Goal: Information Seeking & Learning: Learn about a topic

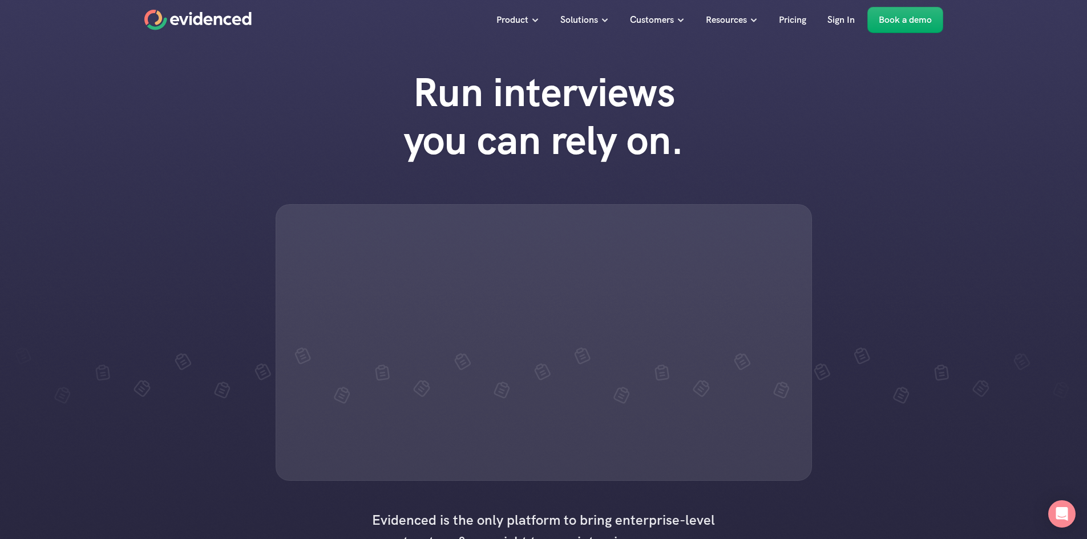
drag, startPoint x: 444, startPoint y: 77, endPoint x: 624, endPoint y: 108, distance: 181.8
click at [607, 102] on h1 "Run interviews you can rely on." at bounding box center [543, 116] width 325 height 96
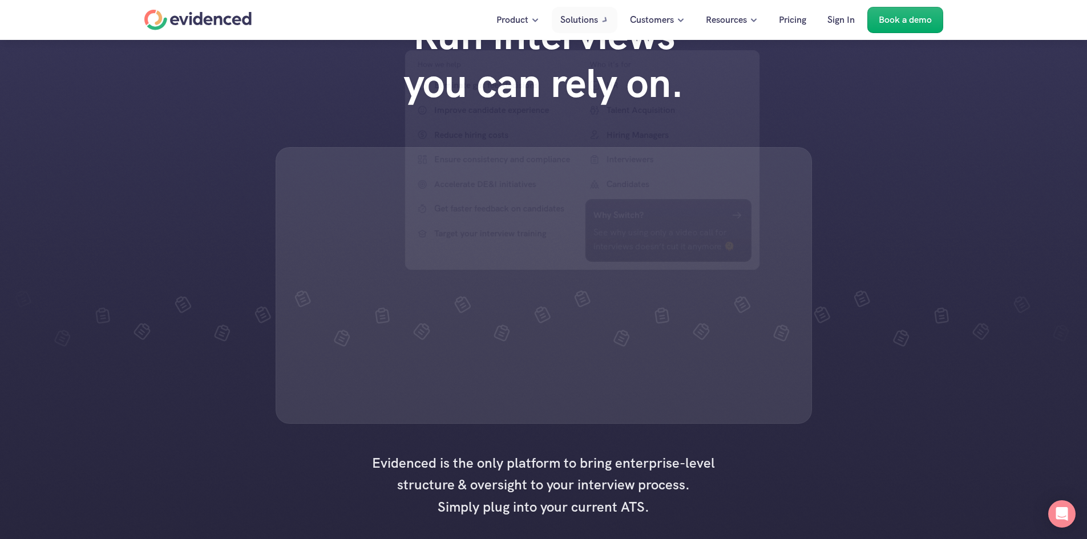
click at [560, 81] on h1 "Run interviews you can rely on." at bounding box center [543, 59] width 325 height 96
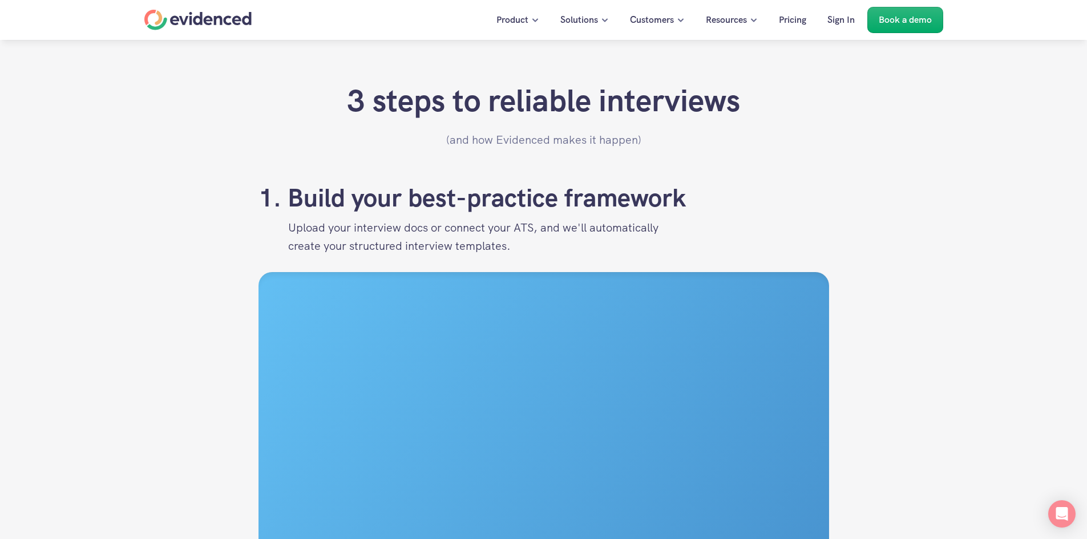
scroll to position [1141, 0]
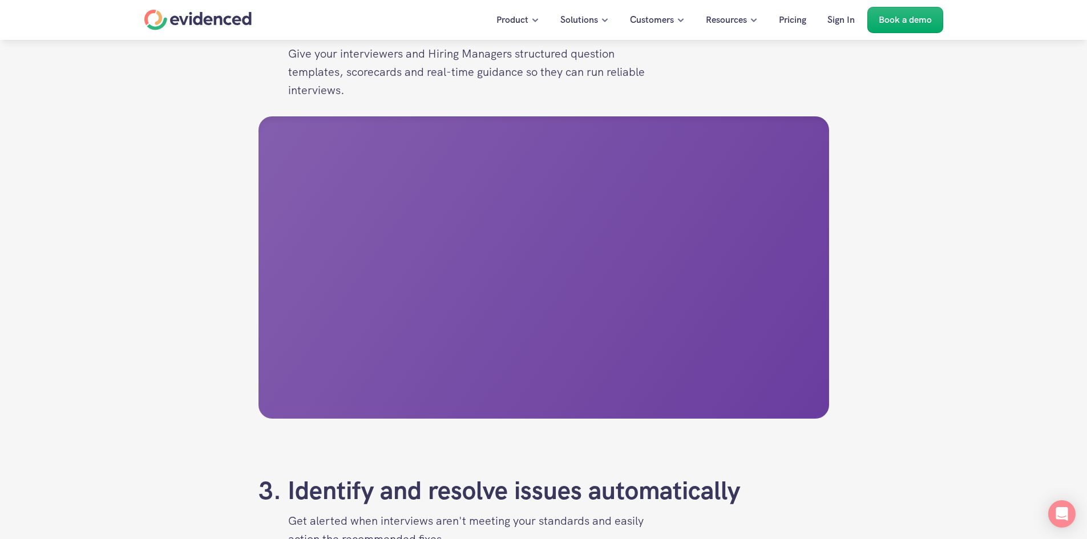
scroll to position [1711, 0]
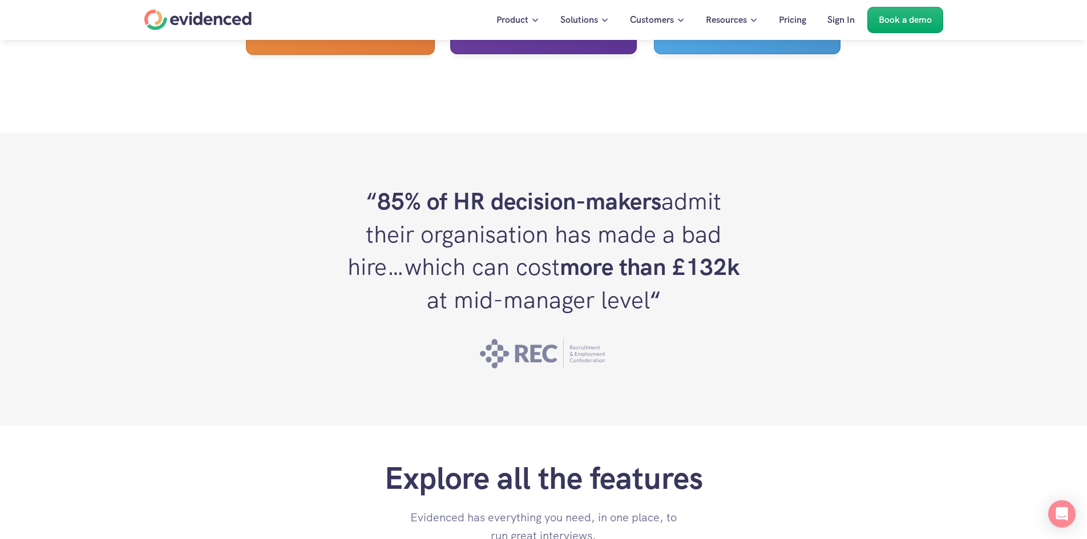
scroll to position [3081, 0]
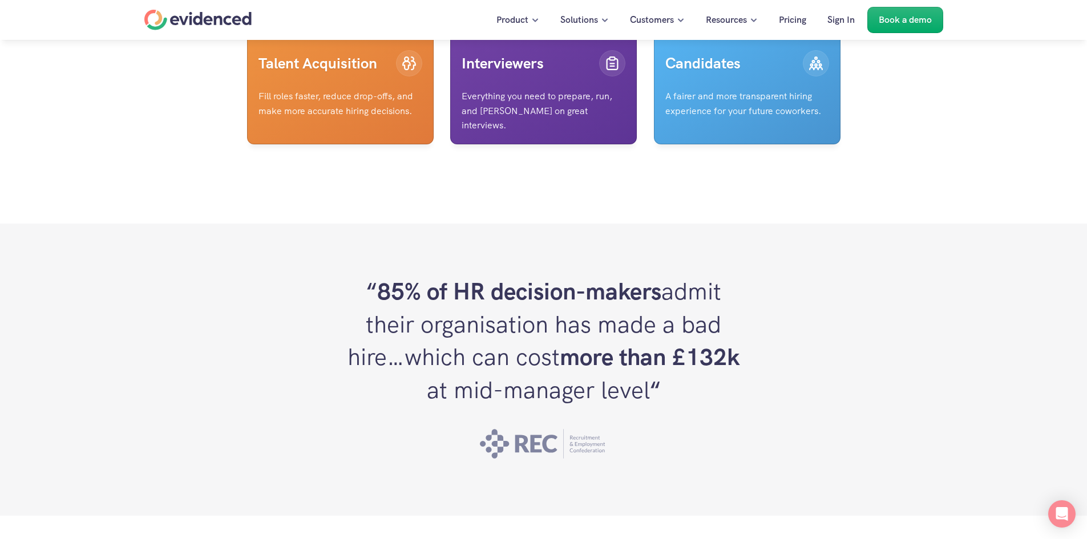
scroll to position [2967, 0]
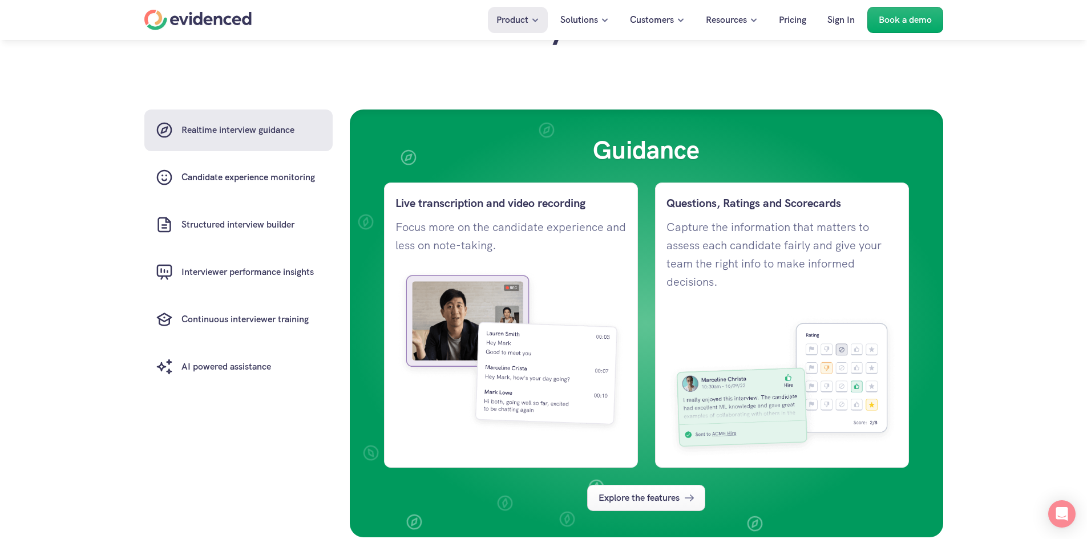
scroll to position [799, 0]
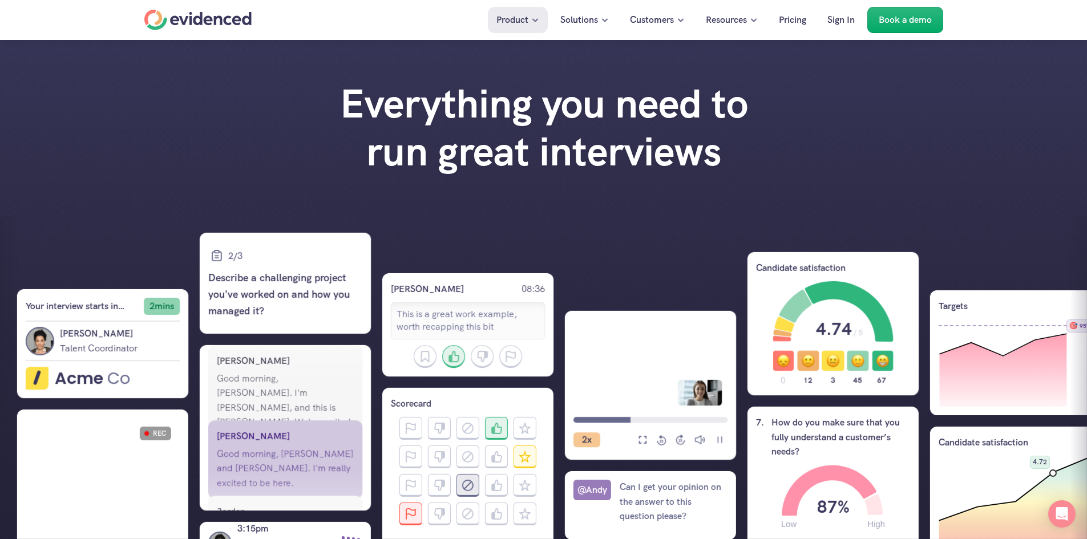
scroll to position [799, 0]
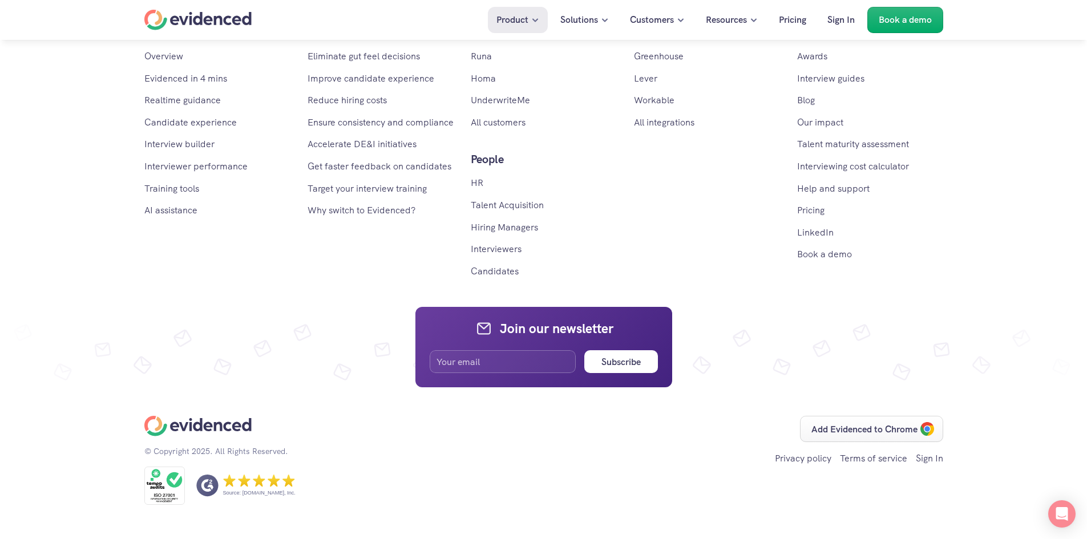
scroll to position [4809, 0]
